Goal: Check status

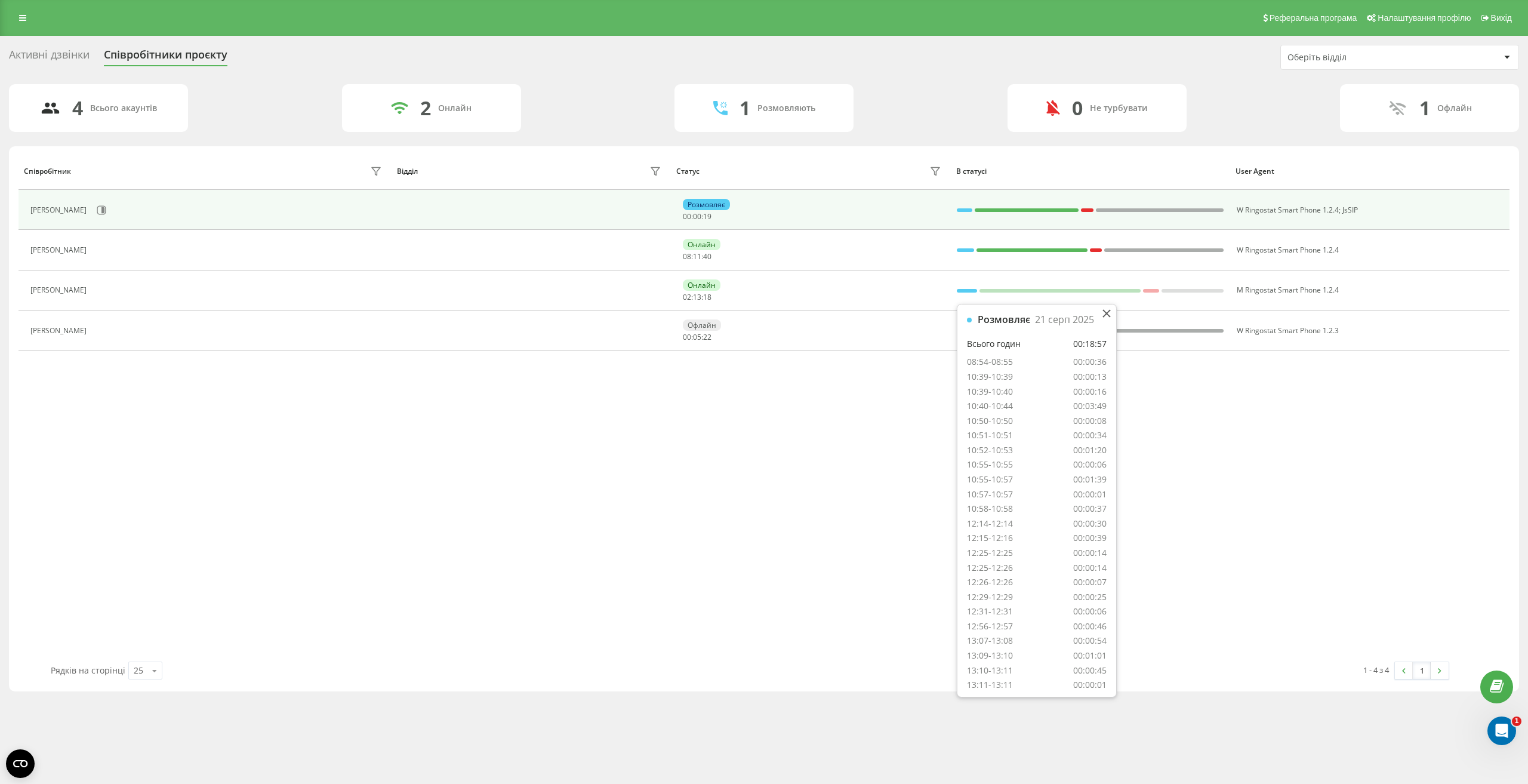
scroll to position [145, 0]
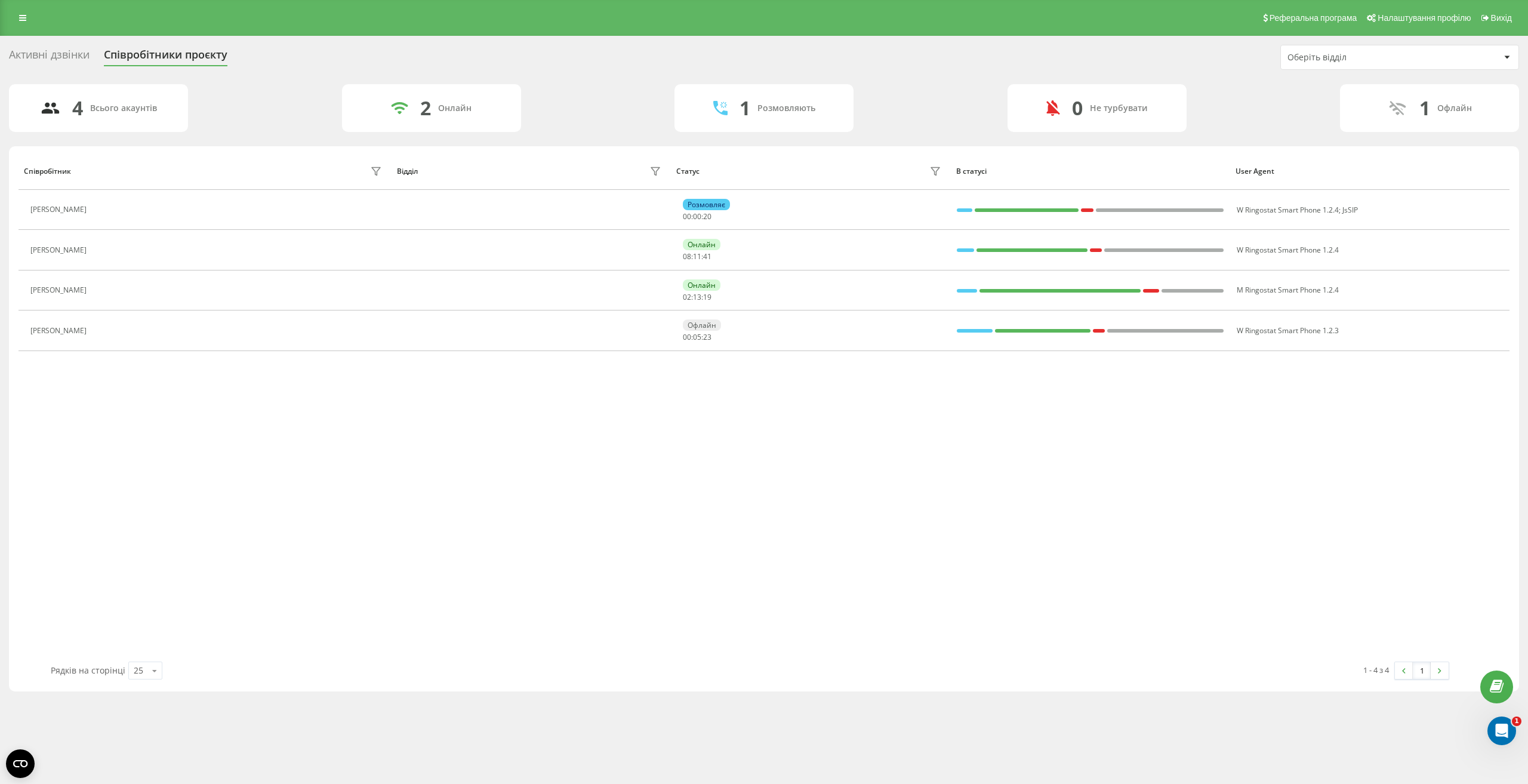
click at [988, 154] on th "В статусі" at bounding box center [1089, 170] width 279 height 37
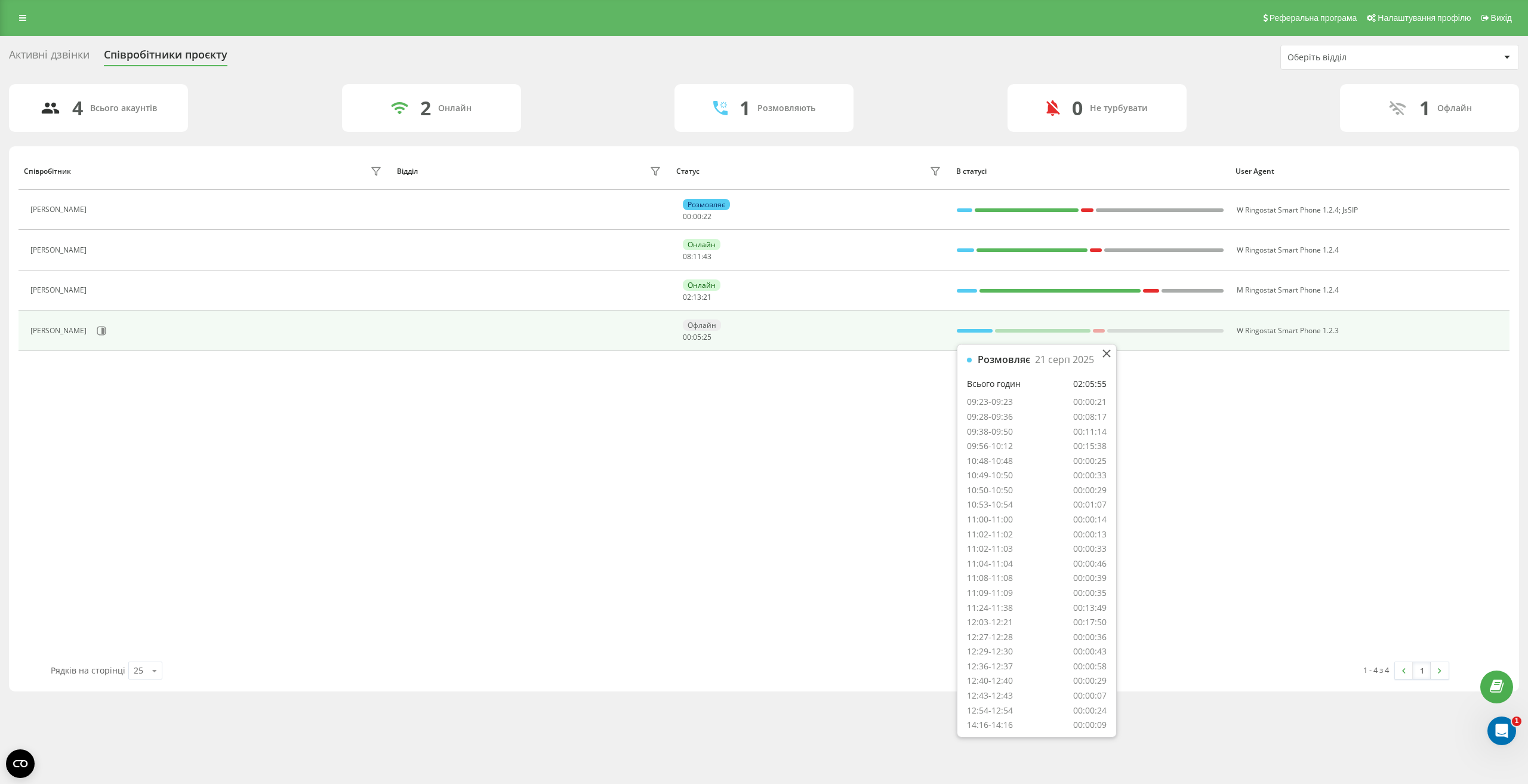
click at [974, 333] on div at bounding box center [975, 331] width 36 height 16
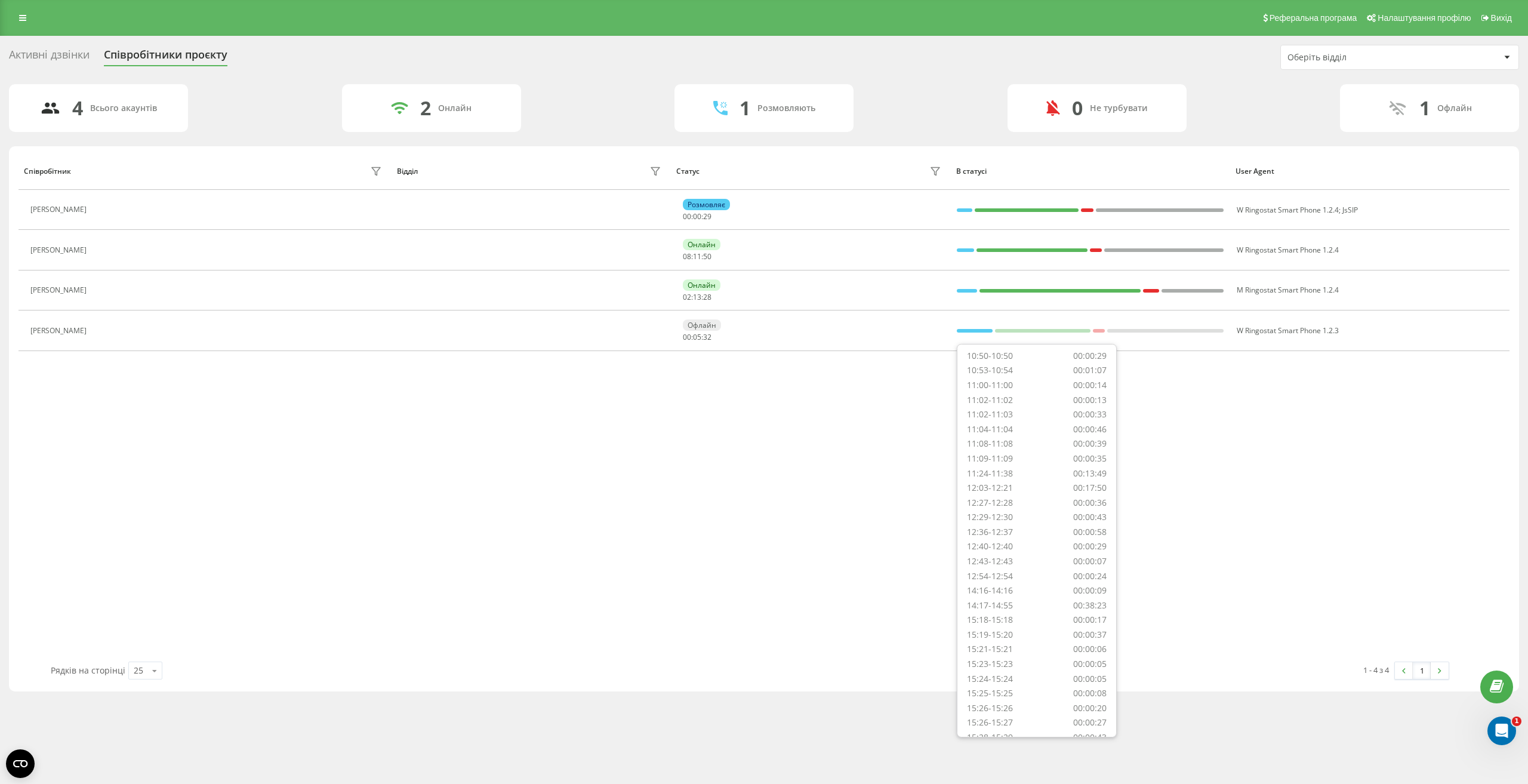
scroll to position [0, 0]
click at [961, 99] on div "4 Всього акаунтів 2 Онлайн 1 Розмовляють 0 Не турбувати 1 Офлайн" at bounding box center [764, 108] width 1510 height 48
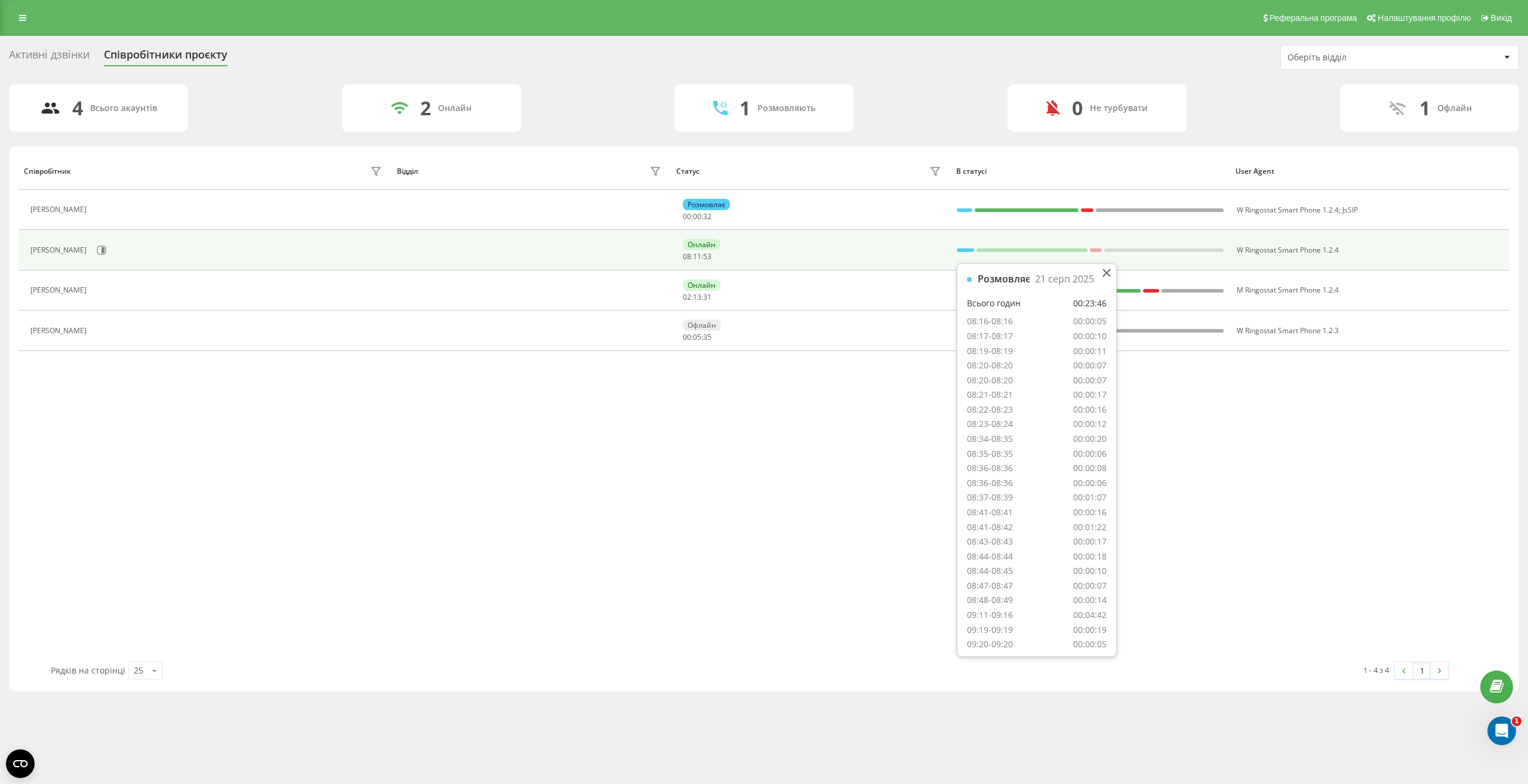
click at [961, 246] on div at bounding box center [966, 250] width 18 height 16
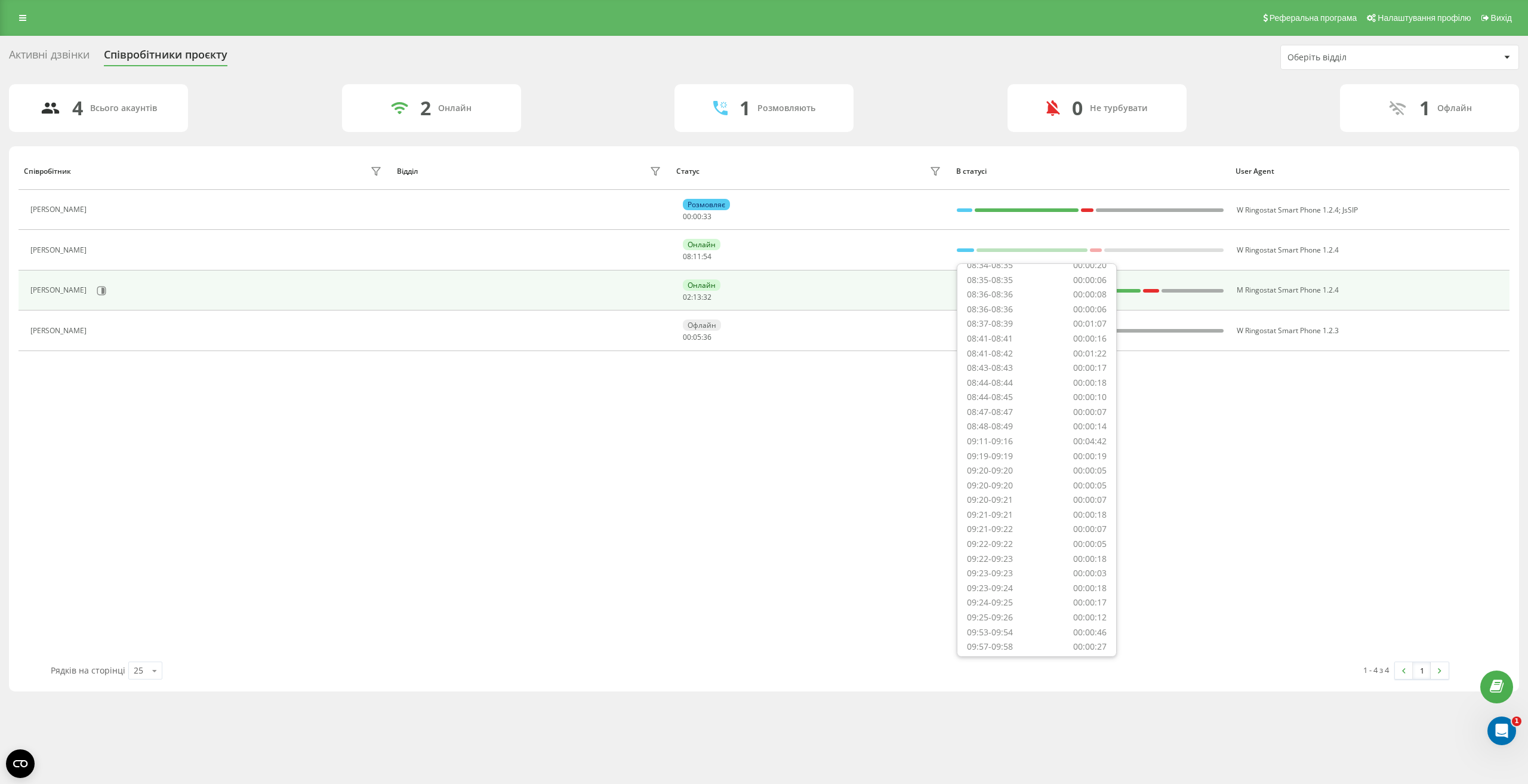
scroll to position [239, 0]
click at [925, 282] on div "Онлайн 02 : 13 : 32" at bounding box center [813, 290] width 261 height 22
click at [963, 292] on div at bounding box center [967, 290] width 20 height 4
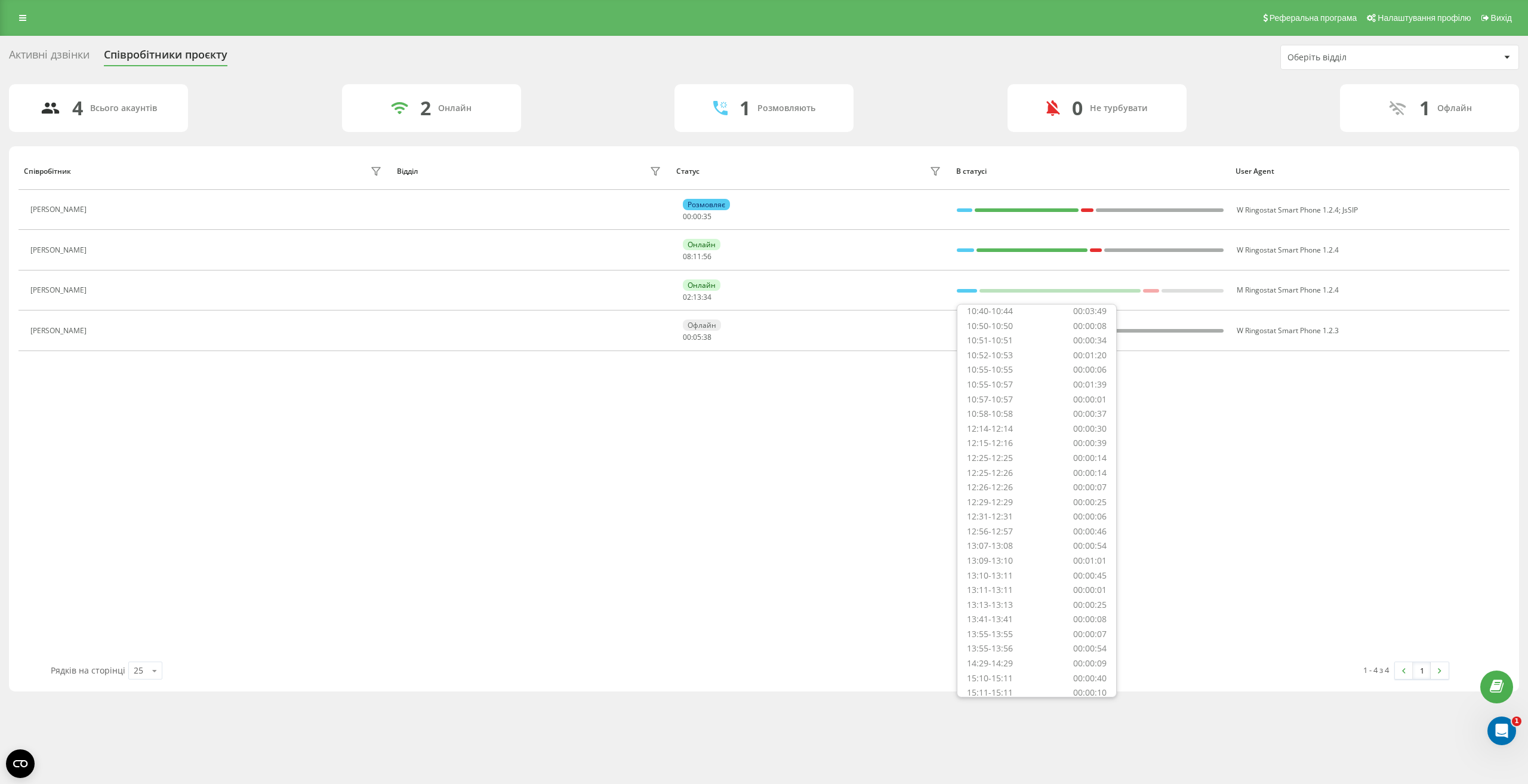
scroll to position [145, 0]
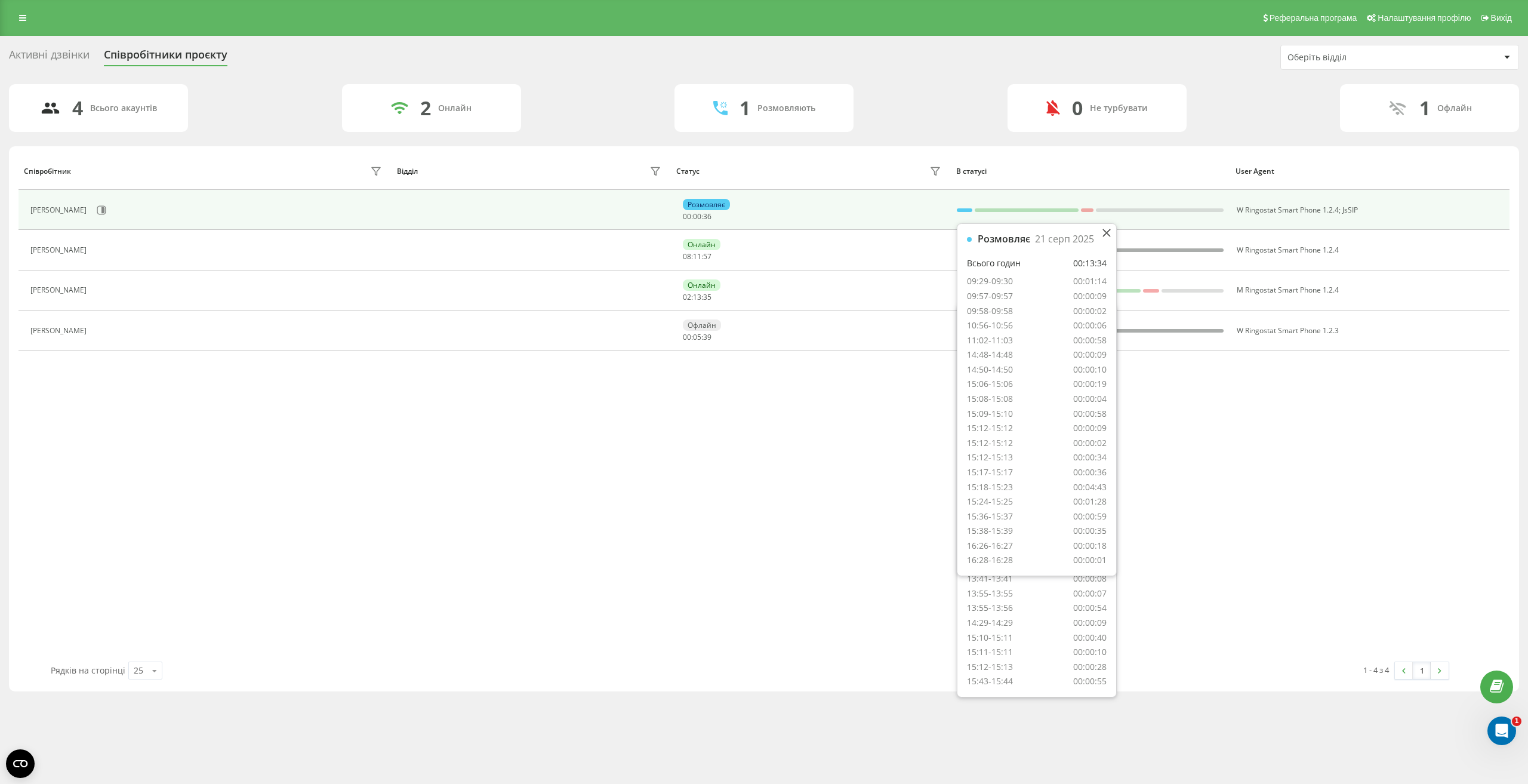
click at [965, 206] on div at bounding box center [965, 210] width 16 height 16
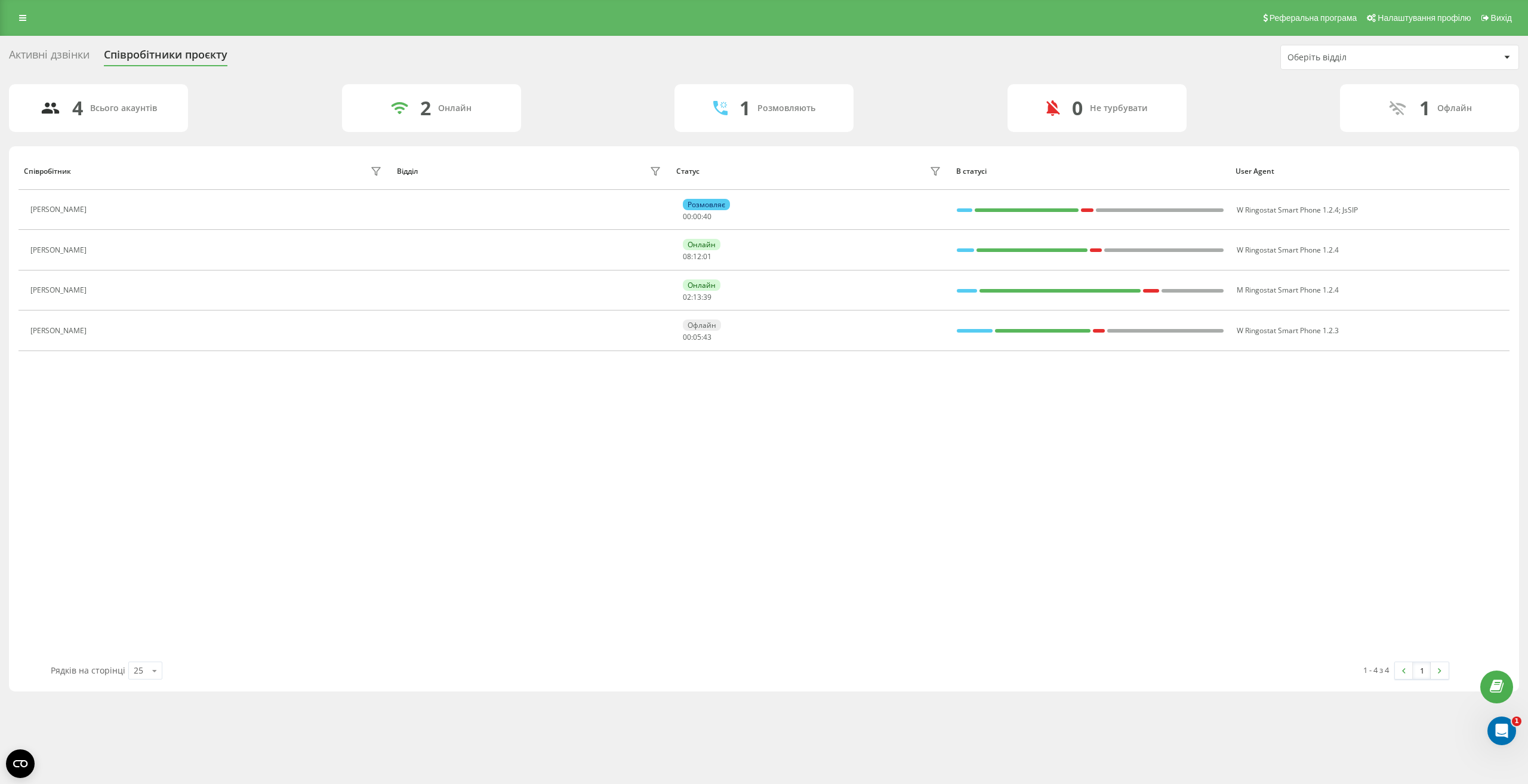
click at [946, 111] on div "4 Всього акаунтів 2 Онлайн 1 Розмовляють 0 Не турбувати 1 Офлайн" at bounding box center [764, 108] width 1510 height 48
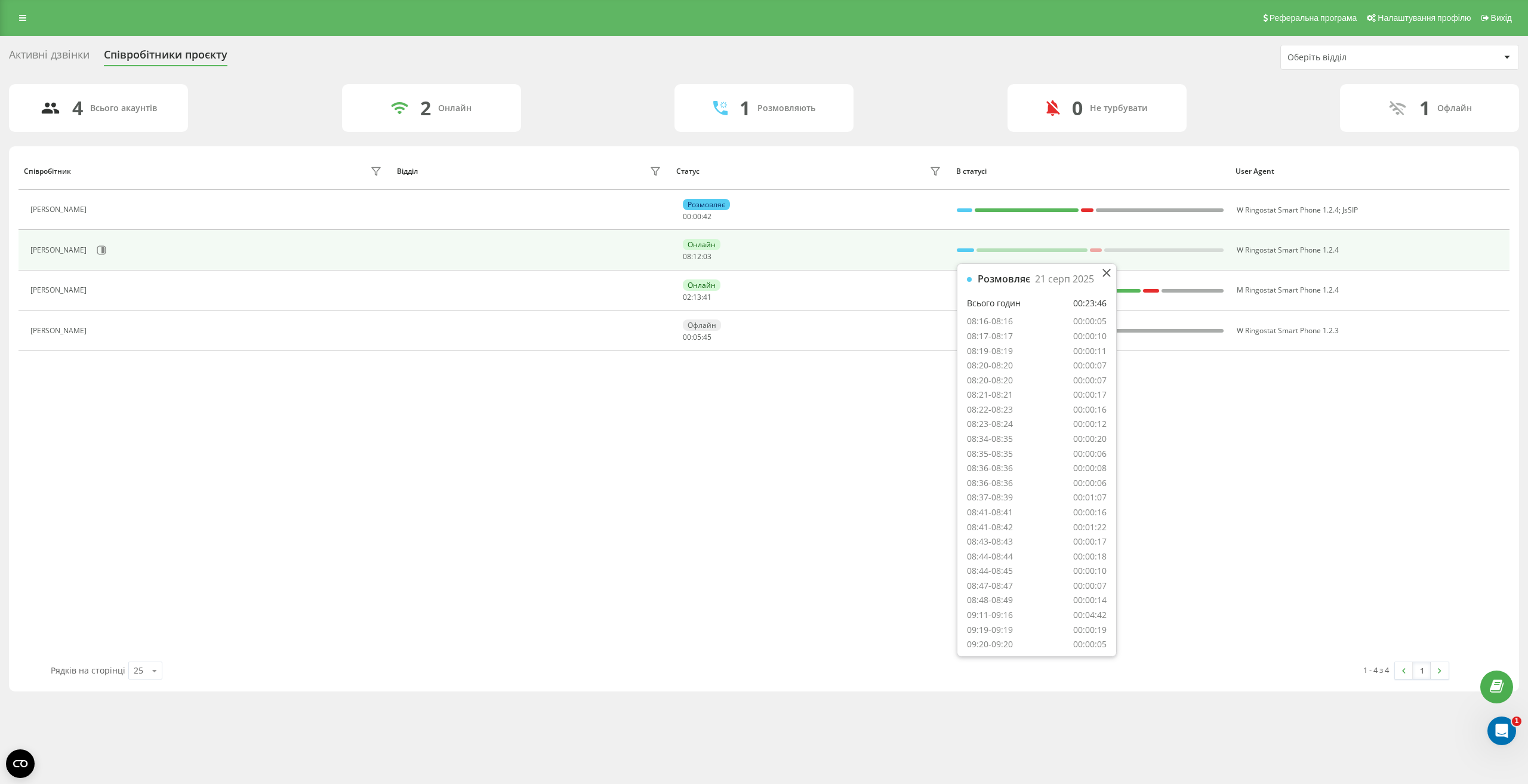
click at [965, 249] on div at bounding box center [966, 250] width 18 height 4
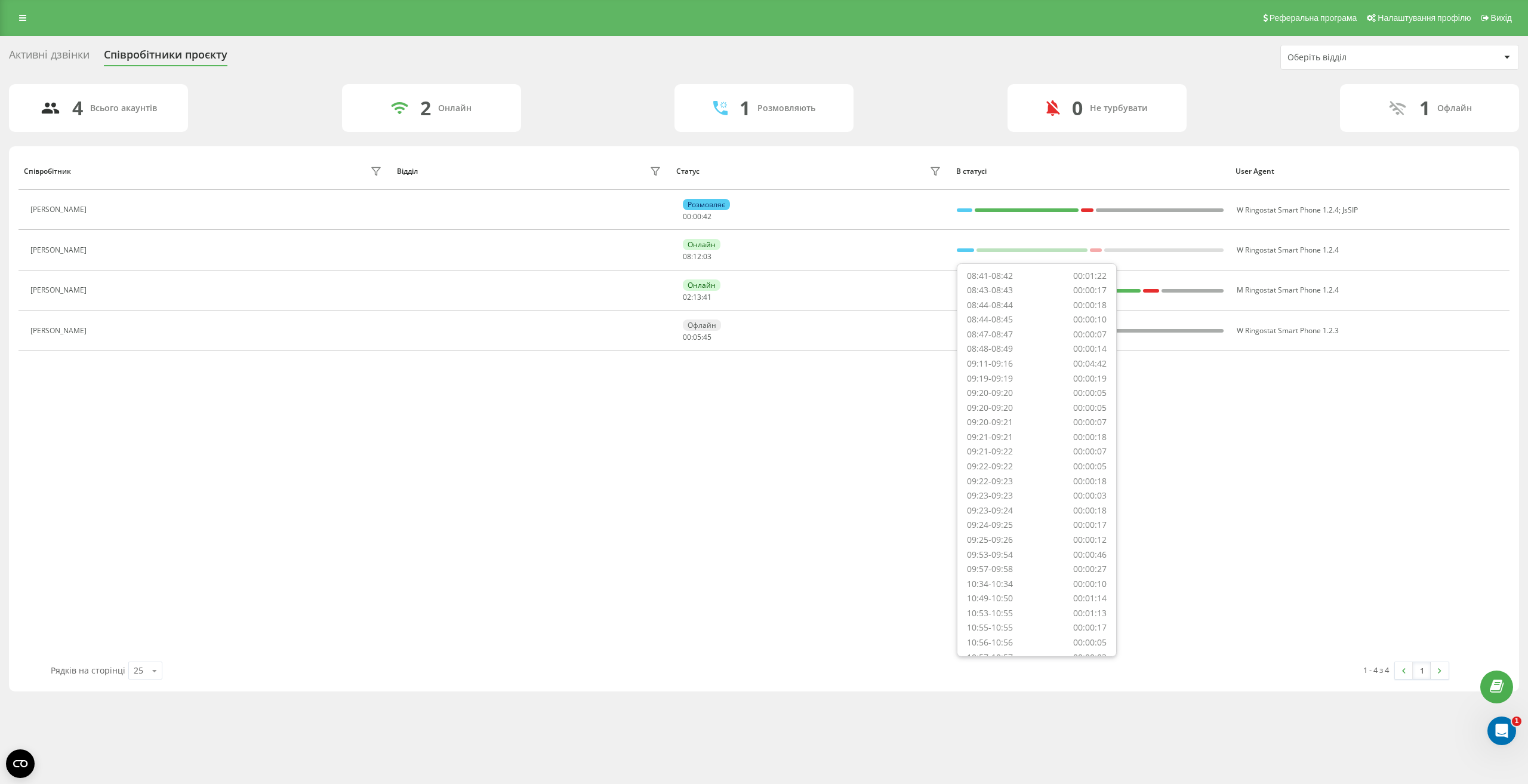
scroll to position [477, 0]
click at [954, 112] on div "4 Всього акаунтів 2 Онлайн 1 Розмовляють 0 Не турбувати 1 Офлайн" at bounding box center [764, 108] width 1510 height 48
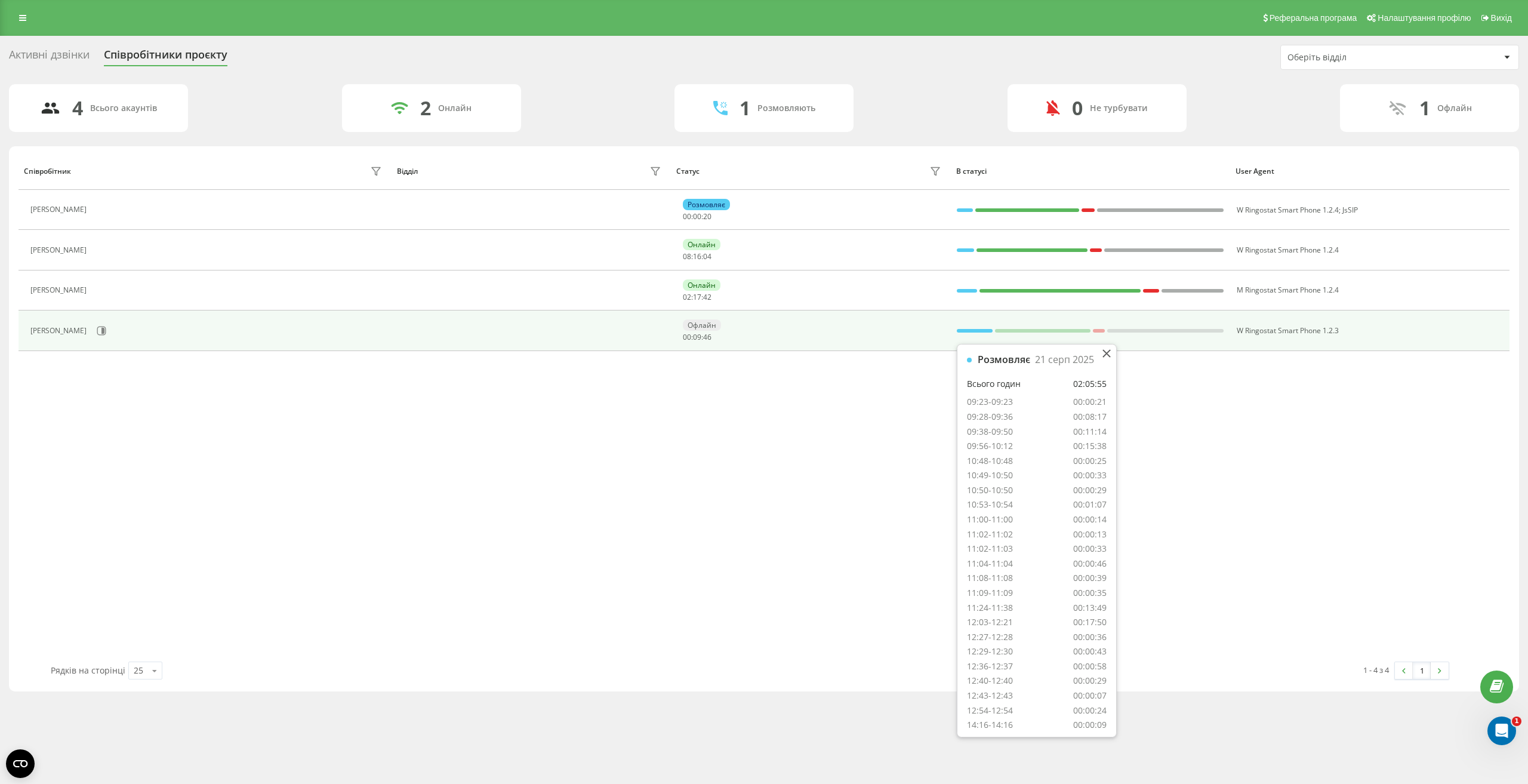
click at [973, 326] on div at bounding box center [975, 331] width 36 height 16
click at [973, 327] on div at bounding box center [975, 331] width 36 height 16
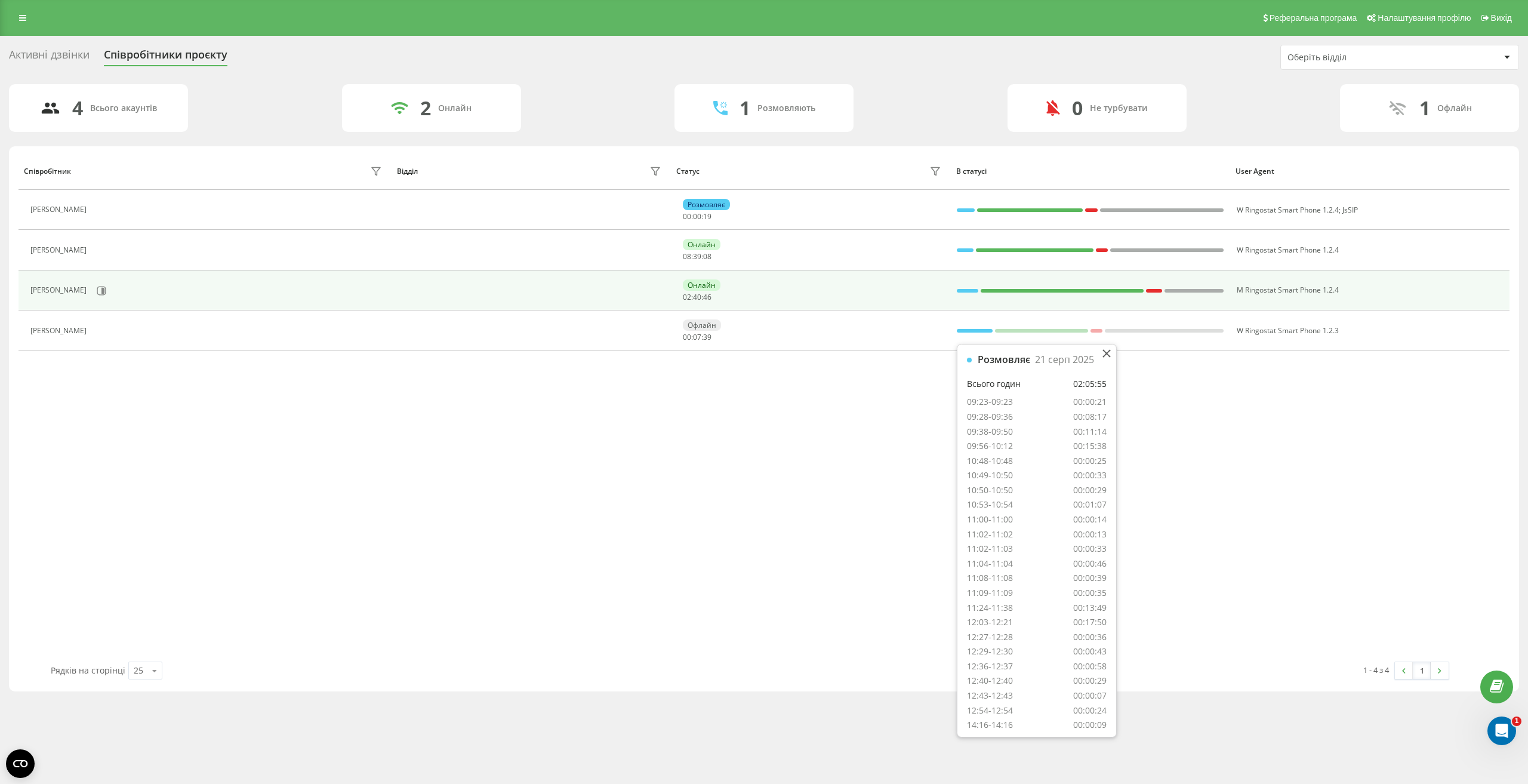
click at [873, 285] on div "Онлайн 02 : 40 : 46" at bounding box center [813, 290] width 261 height 22
